Goal: Find specific page/section: Find specific page/section

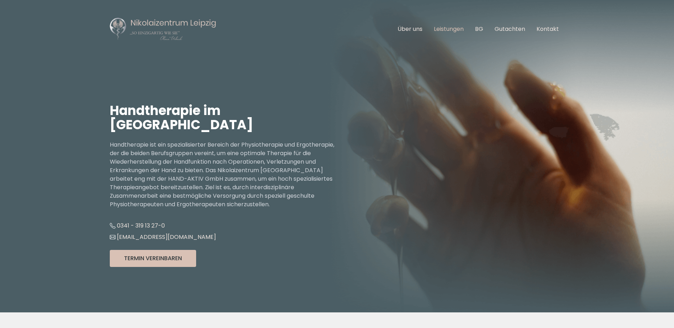
click at [448, 29] on link "Leistungen" at bounding box center [449, 29] width 30 height 8
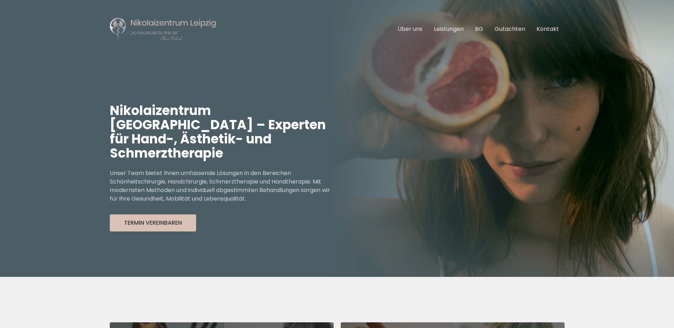
scroll to position [263, 0]
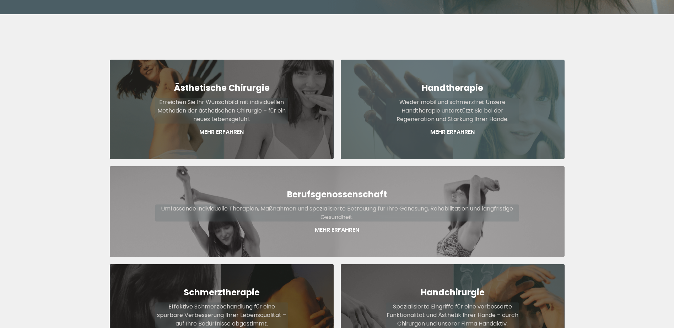
click at [448, 128] on p "Mehr Erfahren" at bounding box center [452, 132] width 133 height 9
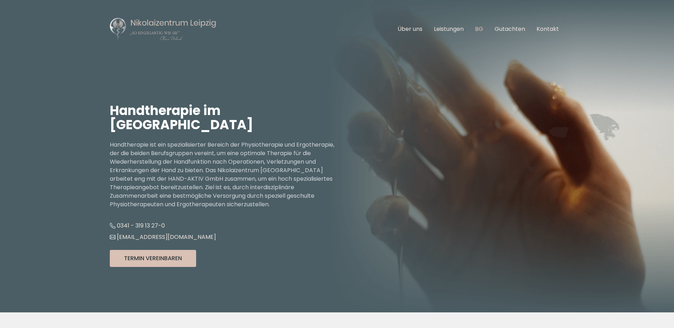
click at [482, 29] on link "BG" at bounding box center [479, 29] width 8 height 8
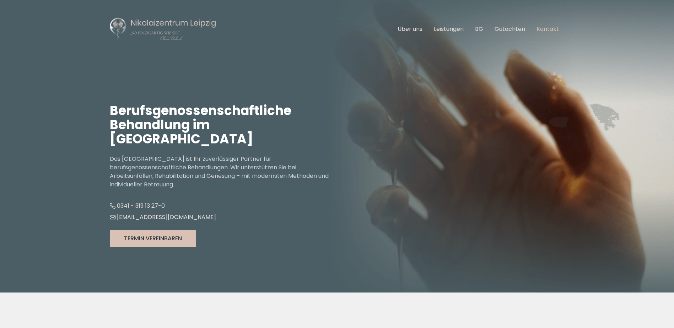
click at [548, 28] on link "Kontakt" at bounding box center [548, 29] width 22 height 8
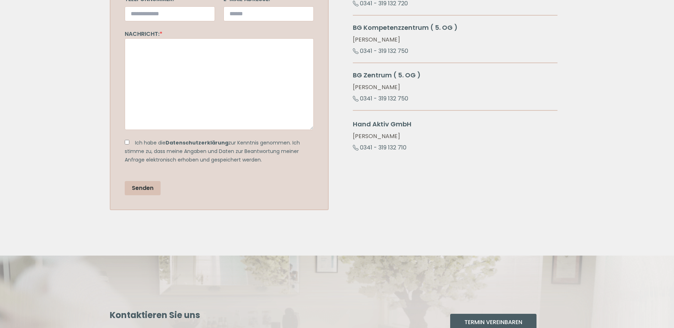
scroll to position [252, 0]
